Goal: Find specific page/section: Find specific page/section

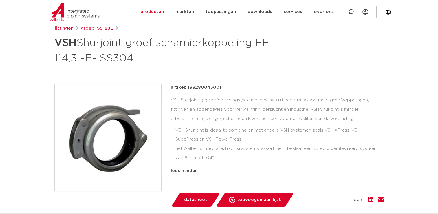
scroll to position [87, 0]
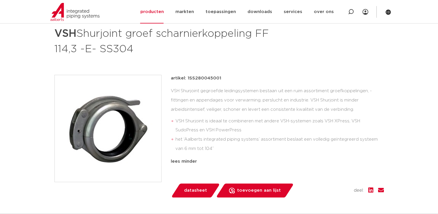
drag, startPoint x: 187, startPoint y: 79, endPoint x: 224, endPoint y: 77, distance: 37.7
click at [224, 77] on div "artikel: 1SS280045001" at bounding box center [277, 78] width 213 height 7
drag, startPoint x: 250, startPoint y: 51, endPoint x: 253, endPoint y: 52, distance: 3.6
click at [250, 51] on h1 "VSH Shurjoint groef scharnierkoppeling FF 114,3 -E- SS304" at bounding box center [162, 40] width 217 height 31
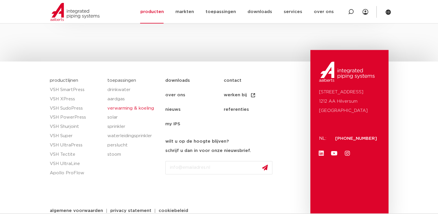
scroll to position [800, 0]
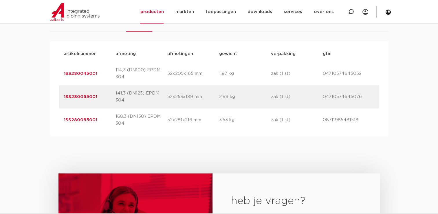
drag, startPoint x: 61, startPoint y: 73, endPoint x: 100, endPoint y: 74, distance: 38.2
click at [100, 74] on div "artikelnummer 1SS280045001 afmeting 114,3 (DN100) EPDM 304 [GEOGRAPHIC_DATA] 52…" at bounding box center [219, 73] width 320 height 23
